Goal: Information Seeking & Learning: Learn about a topic

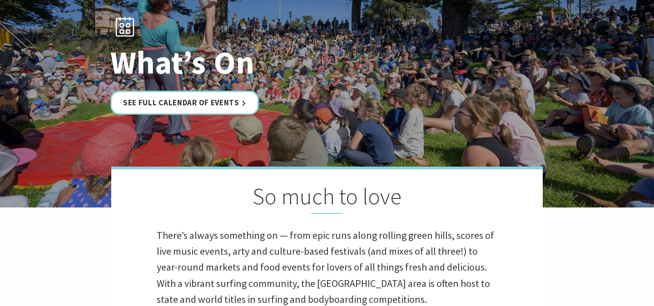
scroll to position [101, 0]
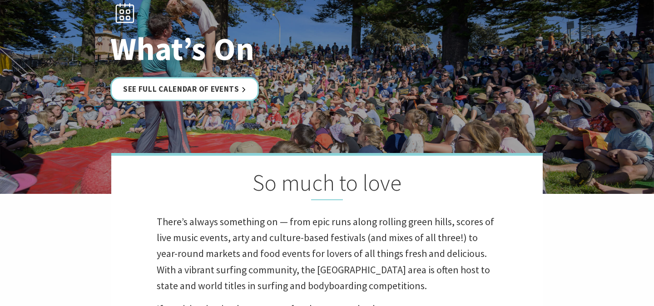
click at [207, 73] on div "What’s On See Full Calendar of Events" at bounding box center [327, 46] width 441 height 117
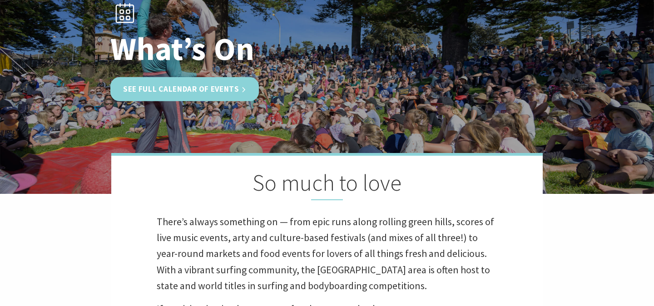
click at [204, 88] on link "See Full Calendar of Events" at bounding box center [184, 89] width 149 height 24
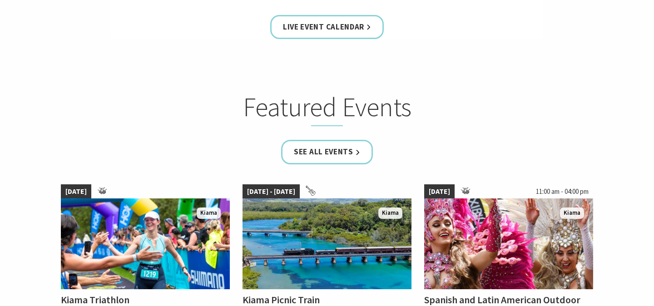
scroll to position [474, 0]
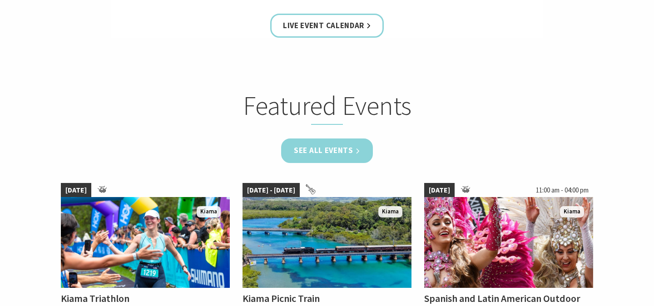
click at [305, 148] on link "See all Events" at bounding box center [327, 151] width 92 height 24
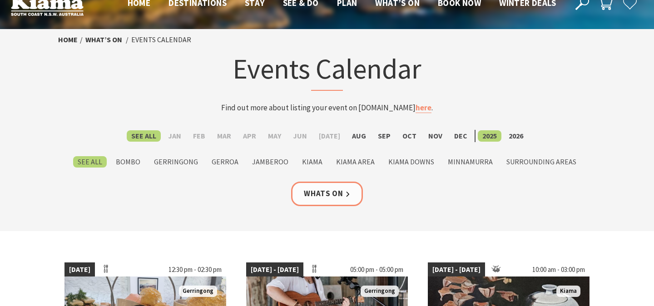
scroll to position [22, 0]
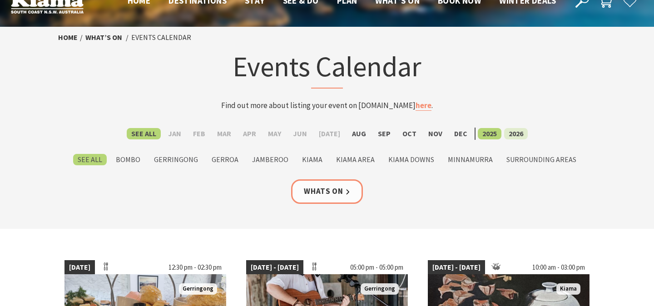
click at [512, 138] on label "2026" at bounding box center [516, 133] width 24 height 11
click at [0, 0] on input "2026" at bounding box center [0, 0] width 0 height 0
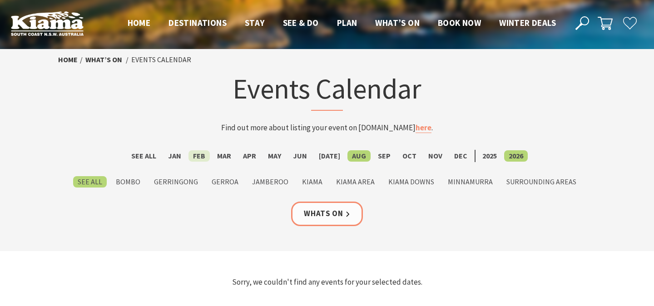
click at [201, 155] on label "Feb" at bounding box center [199, 155] width 21 height 11
click at [0, 0] on input "Feb" at bounding box center [0, 0] width 0 height 0
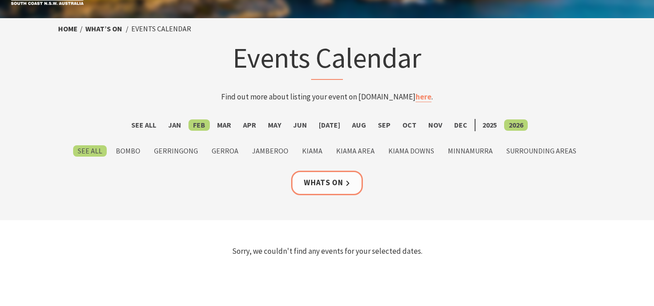
scroll to position [36, 0]
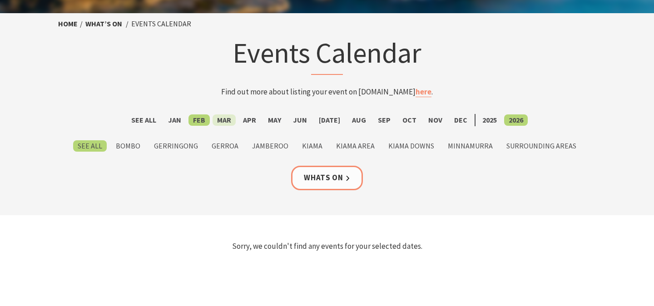
click at [228, 116] on label "Mar" at bounding box center [224, 119] width 23 height 11
click at [0, 0] on input "Mar" at bounding box center [0, 0] width 0 height 0
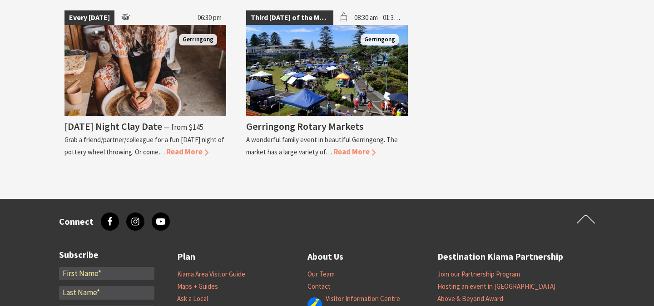
scroll to position [1467, 0]
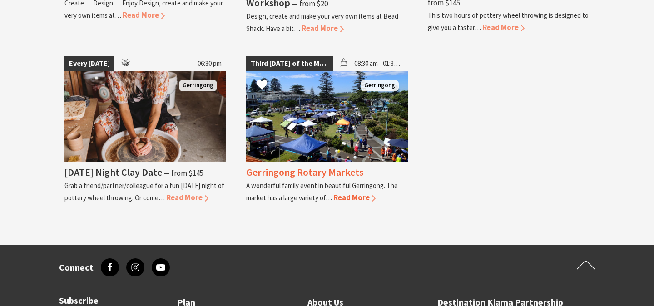
click at [362, 193] on span "Read More" at bounding box center [354, 198] width 42 height 10
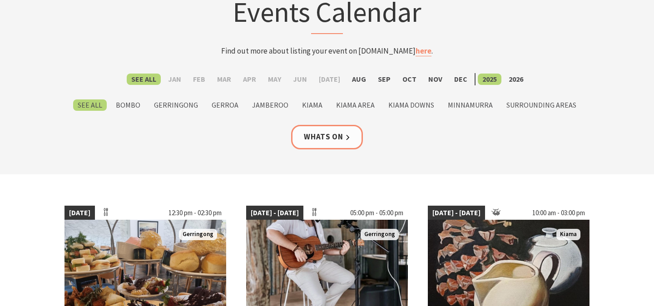
scroll to position [104, 0]
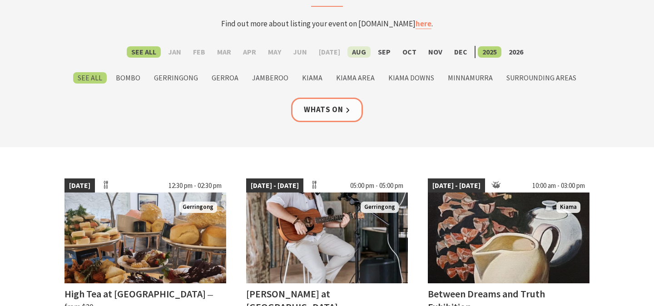
click at [354, 51] on label "Aug" at bounding box center [359, 51] width 23 height 11
click at [0, 0] on input "Aug" at bounding box center [0, 0] width 0 height 0
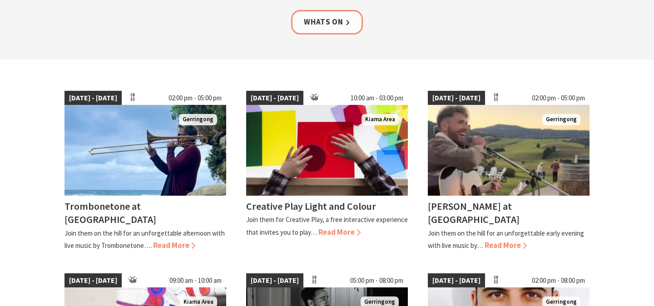
scroll to position [192, 0]
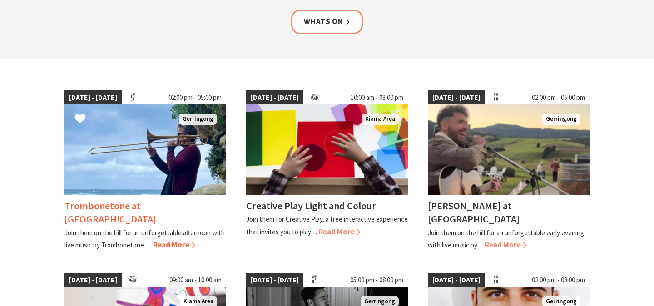
click at [154, 156] on img at bounding box center [146, 149] width 162 height 91
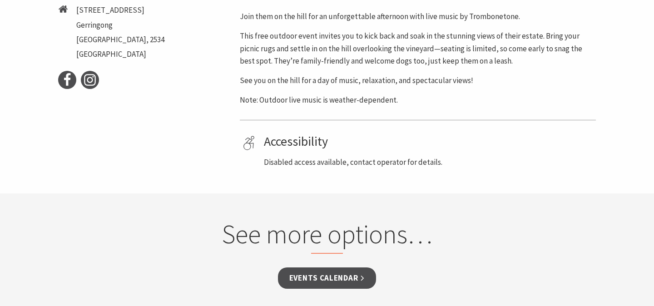
scroll to position [470, 0]
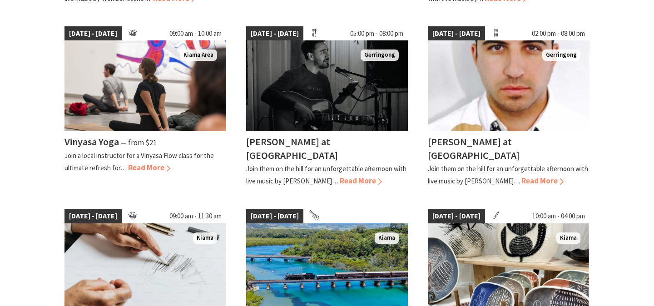
scroll to position [439, 0]
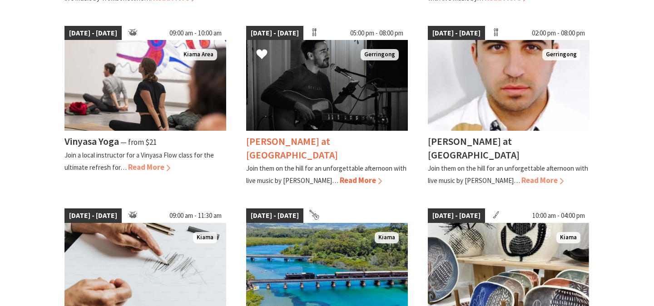
click at [349, 99] on img at bounding box center [327, 85] width 162 height 91
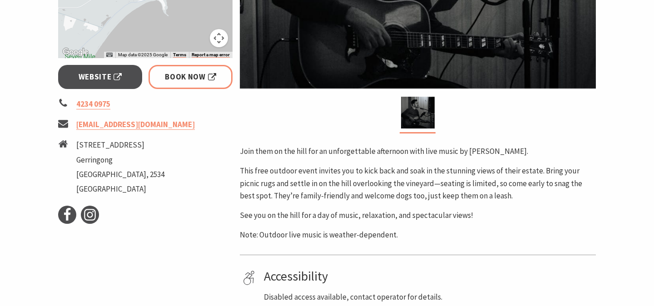
scroll to position [318, 0]
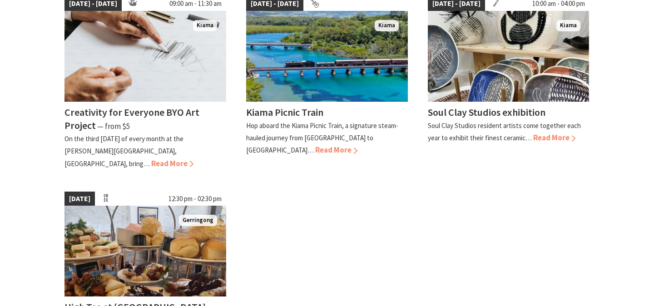
scroll to position [649, 0]
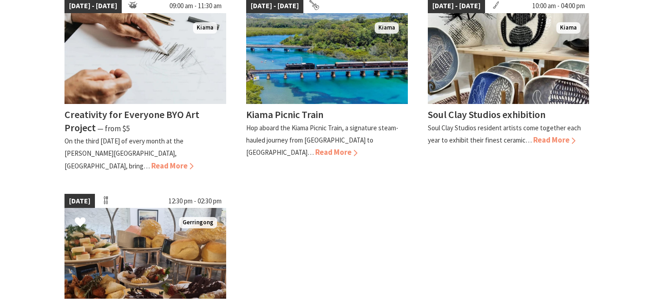
click at [133, 274] on img at bounding box center [146, 253] width 162 height 91
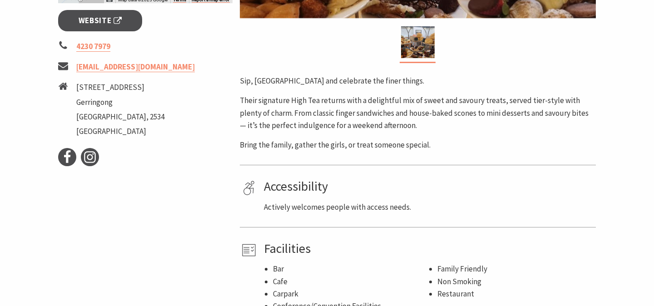
scroll to position [416, 0]
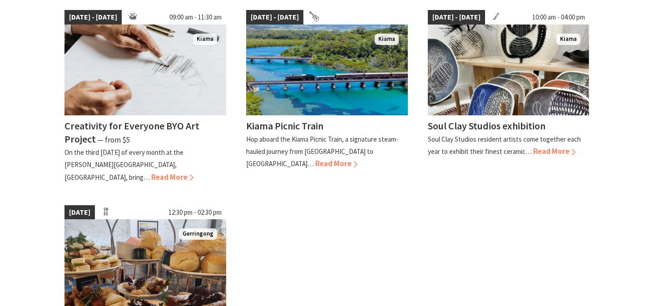
scroll to position [634, 0]
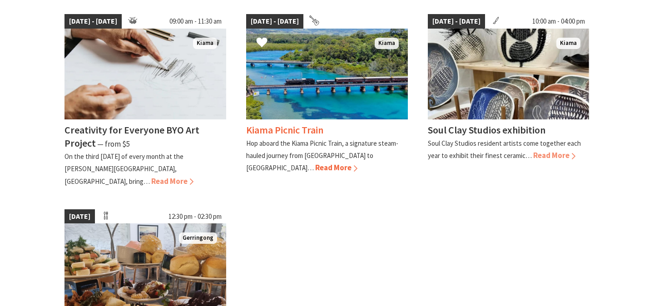
click at [330, 88] on img at bounding box center [327, 74] width 162 height 91
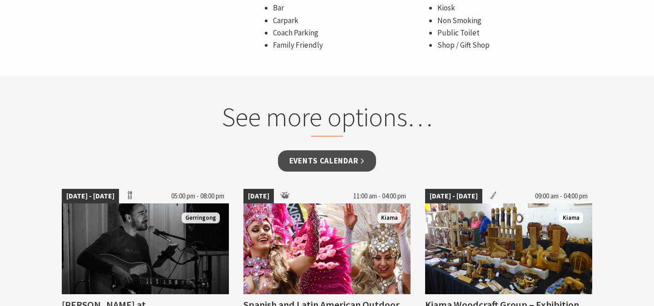
scroll to position [790, 0]
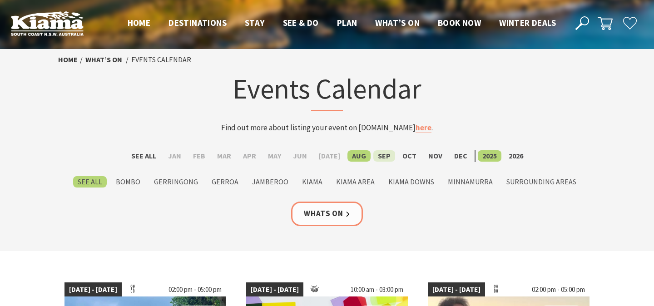
click at [378, 158] on label "Sep" at bounding box center [384, 155] width 22 height 11
click at [0, 0] on input "Sep" at bounding box center [0, 0] width 0 height 0
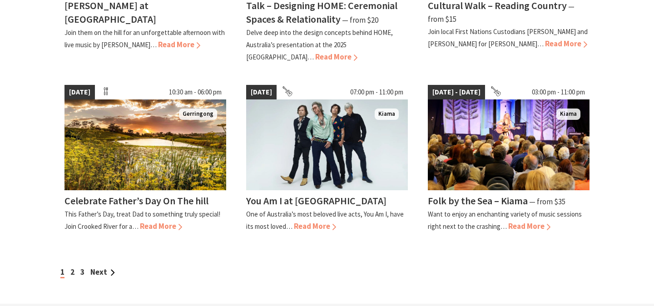
scroll to position [798, 0]
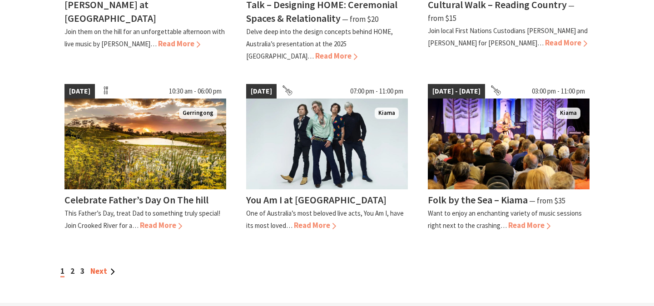
click at [103, 266] on link "Next" at bounding box center [102, 271] width 25 height 10
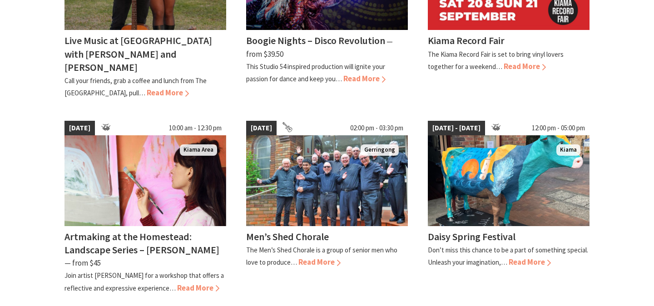
scroll to position [800, 0]
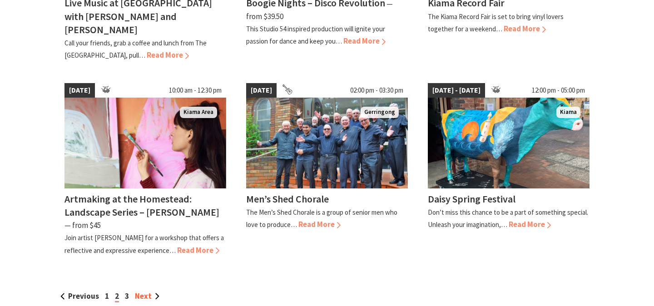
click at [150, 291] on link "Next" at bounding box center [147, 296] width 25 height 10
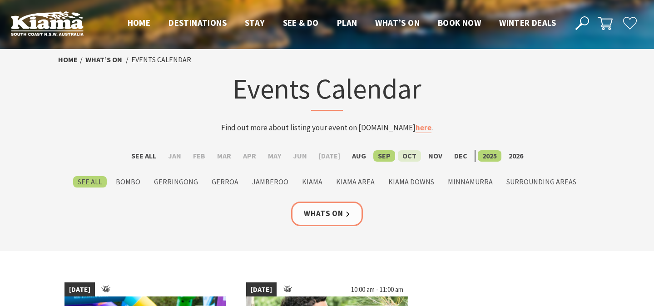
click at [403, 158] on label "Oct" at bounding box center [409, 155] width 23 height 11
click at [0, 0] on input "Oct" at bounding box center [0, 0] width 0 height 0
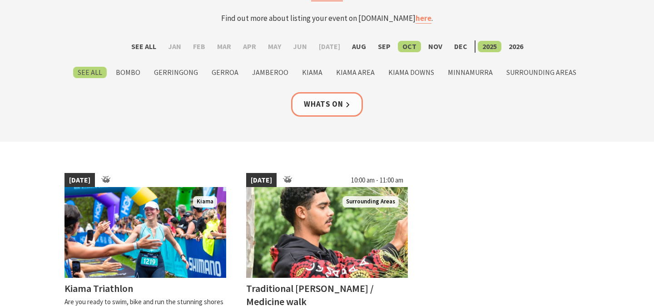
scroll to position [102, 0]
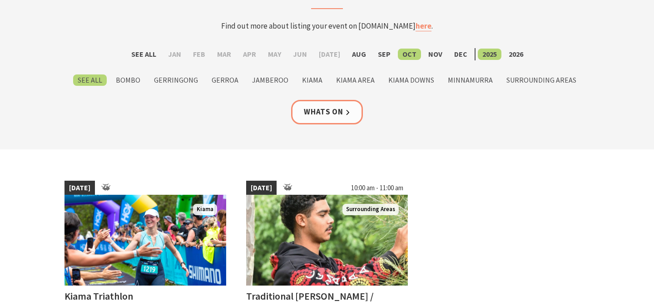
click at [432, 48] on li "Nov" at bounding box center [435, 54] width 23 height 12
click at [427, 59] on label "Nov" at bounding box center [435, 54] width 23 height 11
click at [0, 0] on input "Nov" at bounding box center [0, 0] width 0 height 0
click at [428, 58] on label "Nov" at bounding box center [435, 54] width 23 height 11
click at [0, 0] on input "Nov" at bounding box center [0, 0] width 0 height 0
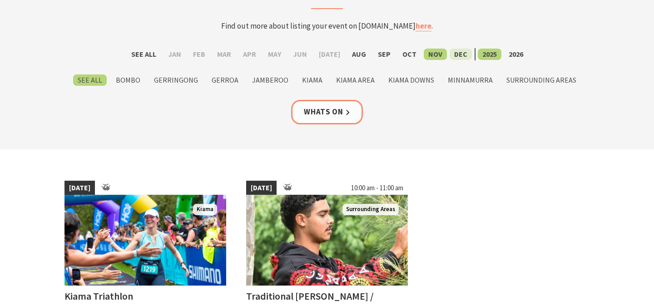
click at [451, 57] on label "Dec" at bounding box center [461, 54] width 22 height 11
click at [0, 0] on input "Dec" at bounding box center [0, 0] width 0 height 0
